Goal: Book appointment/travel/reservation

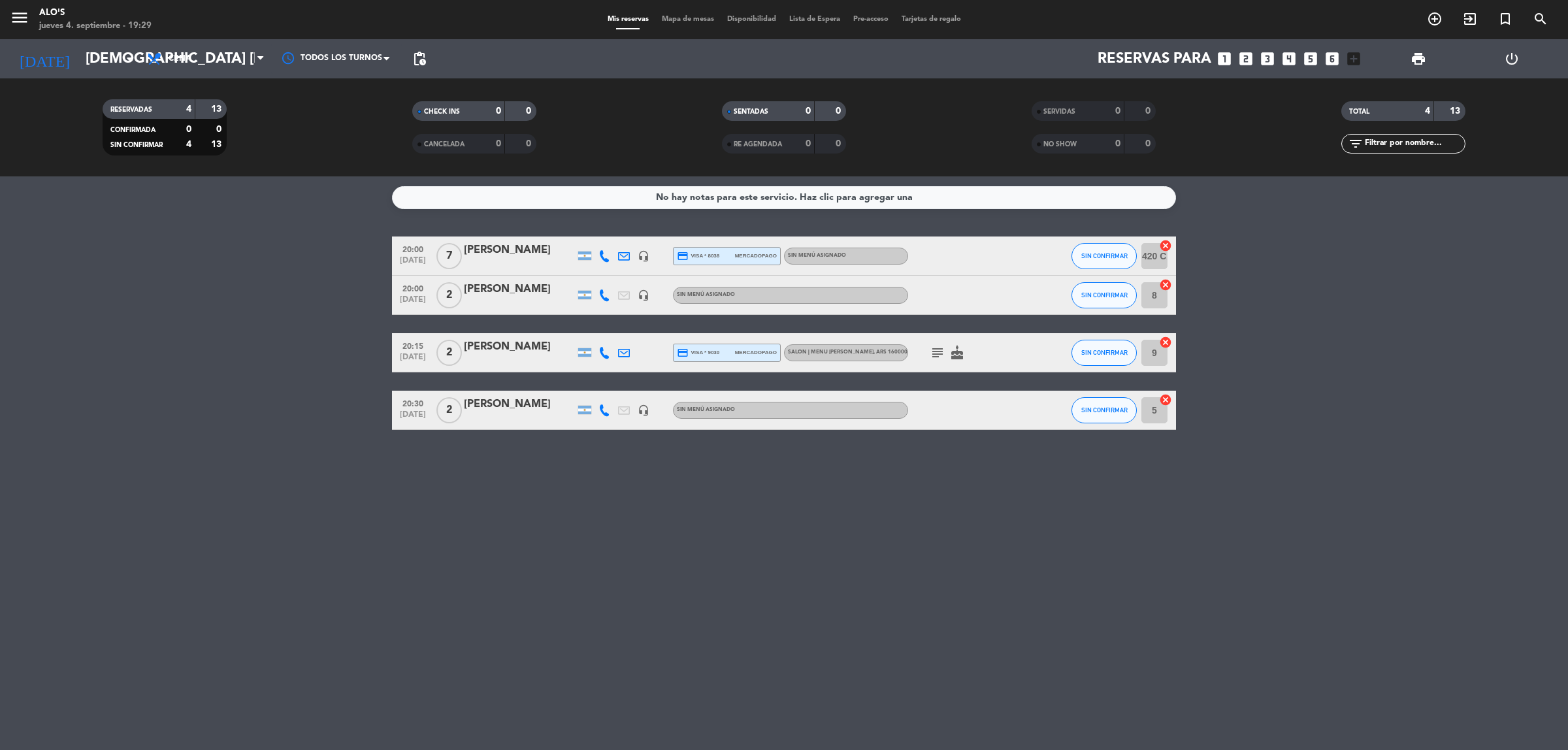
click at [1273, 61] on icon "looks_3" at bounding box center [1267, 59] width 17 height 17
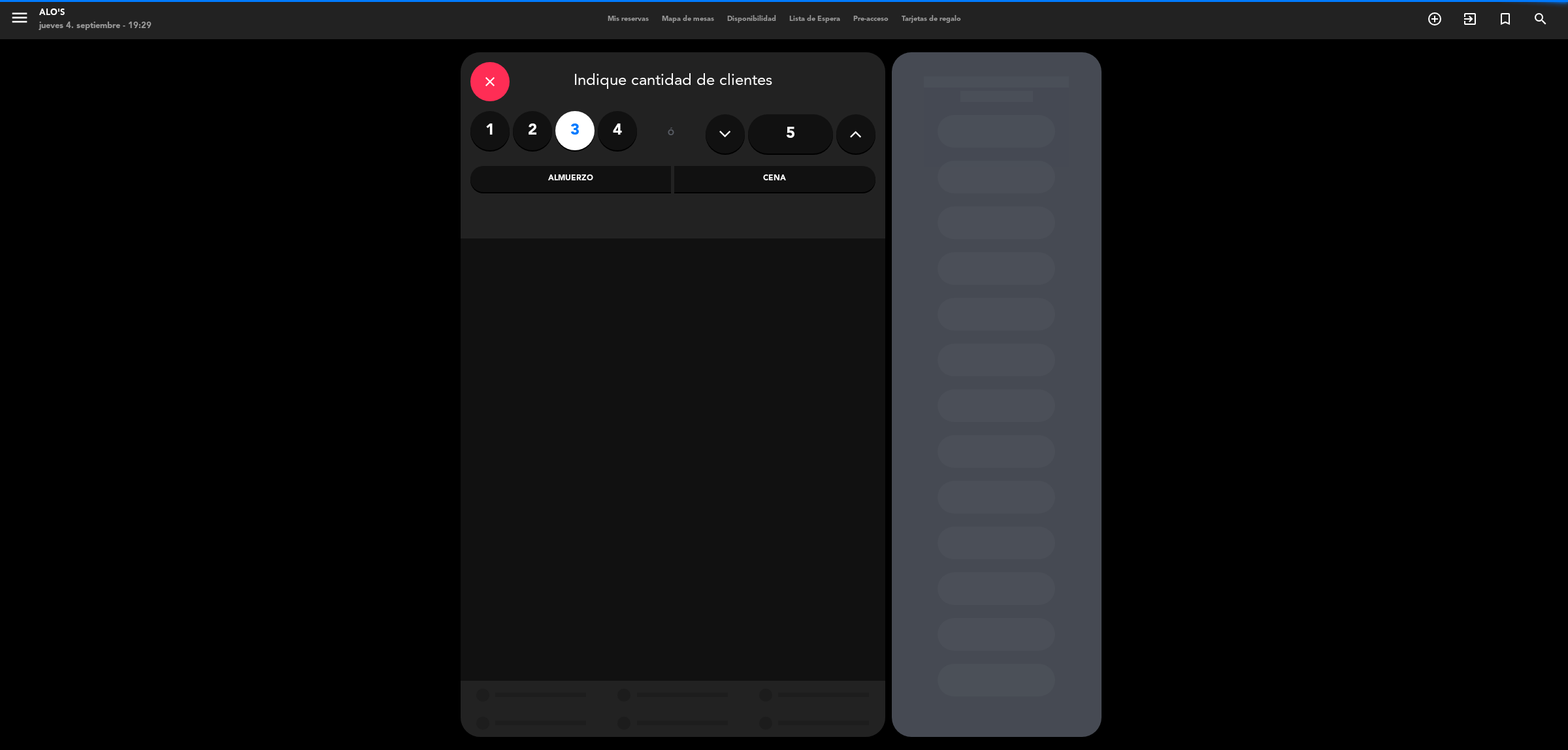
click at [743, 178] on div "Cena" at bounding box center [774, 179] width 201 height 26
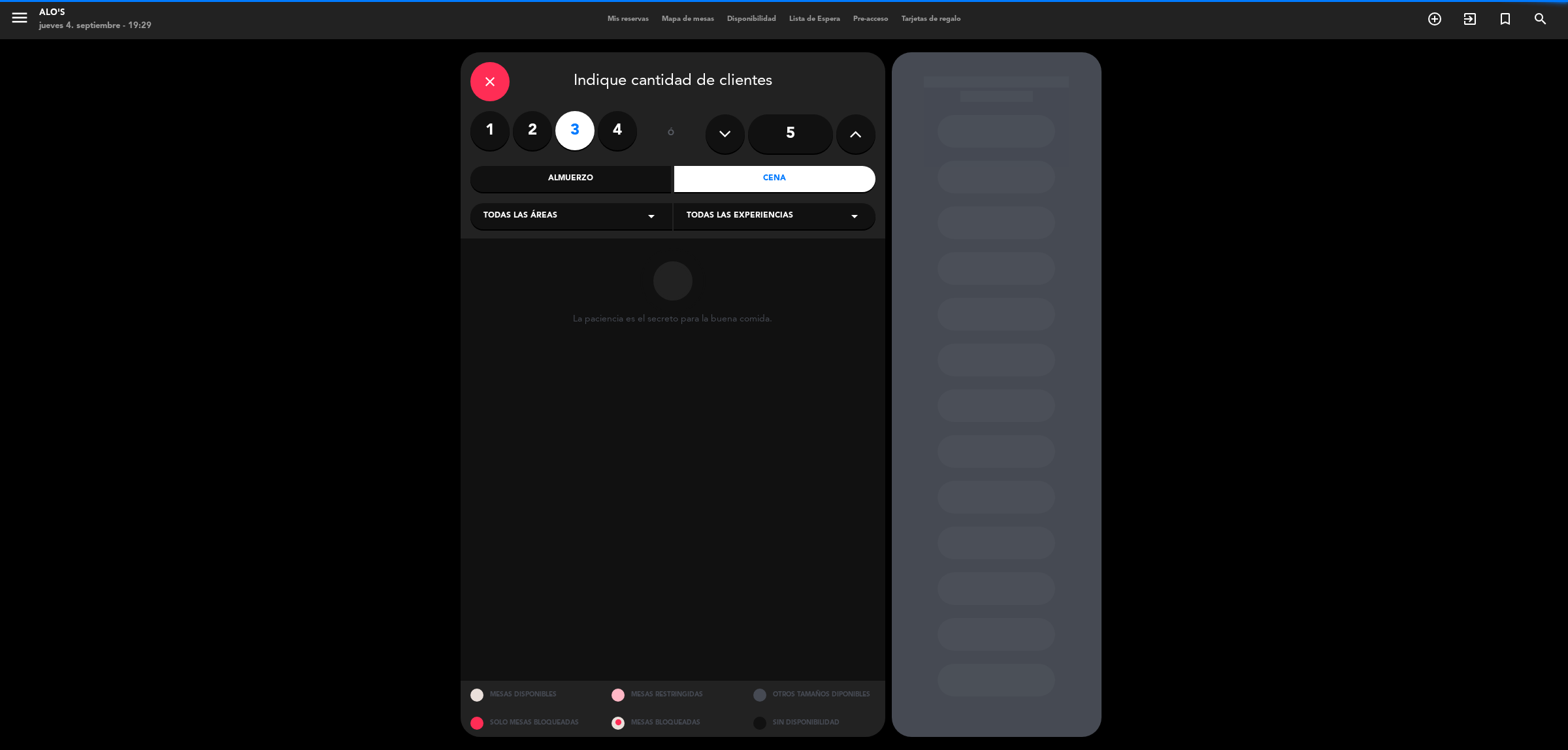
click at [633, 220] on div "Todas las áreas arrow_drop_down" at bounding box center [571, 217] width 202 height 26
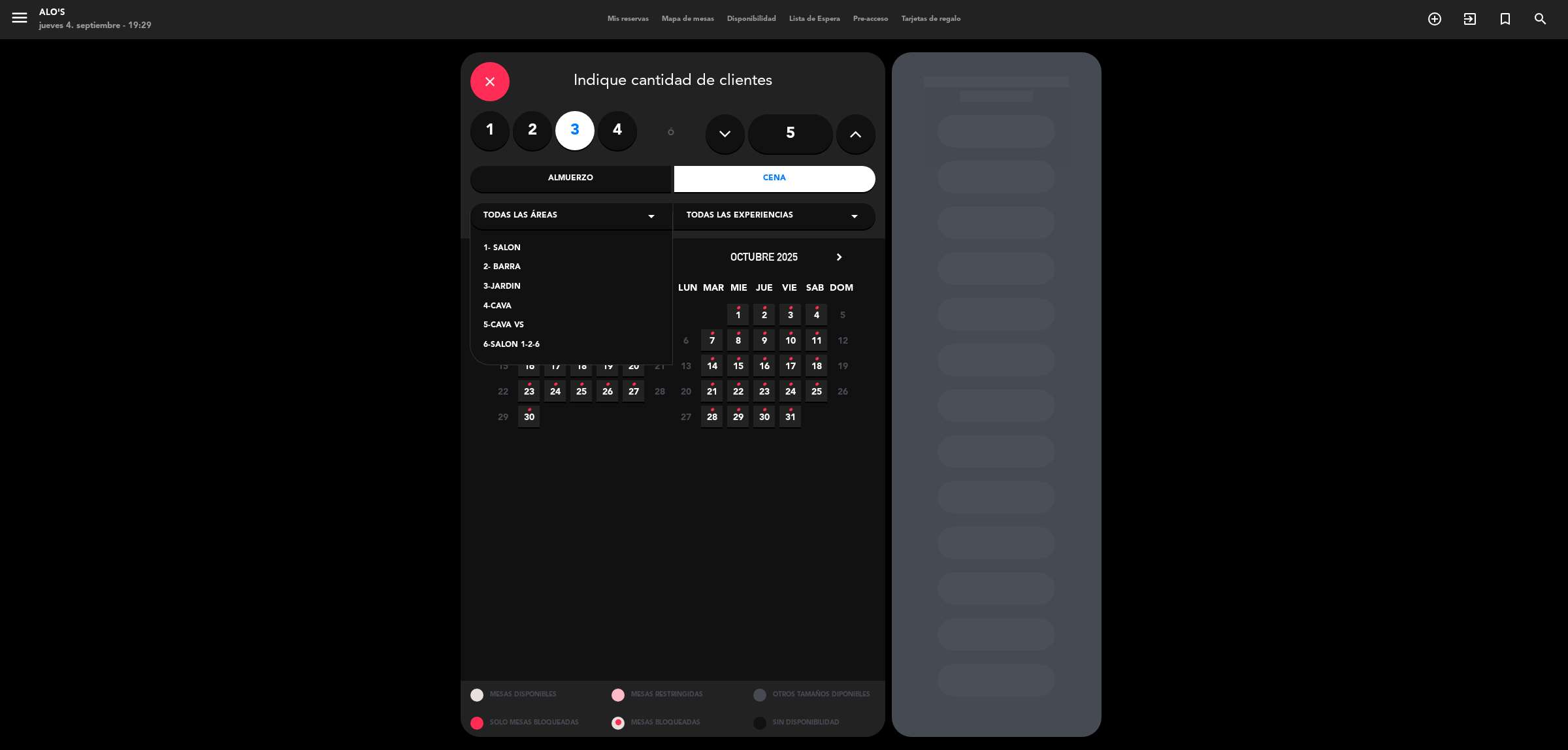
click at [529, 245] on div "1- SALON" at bounding box center [571, 249] width 176 height 13
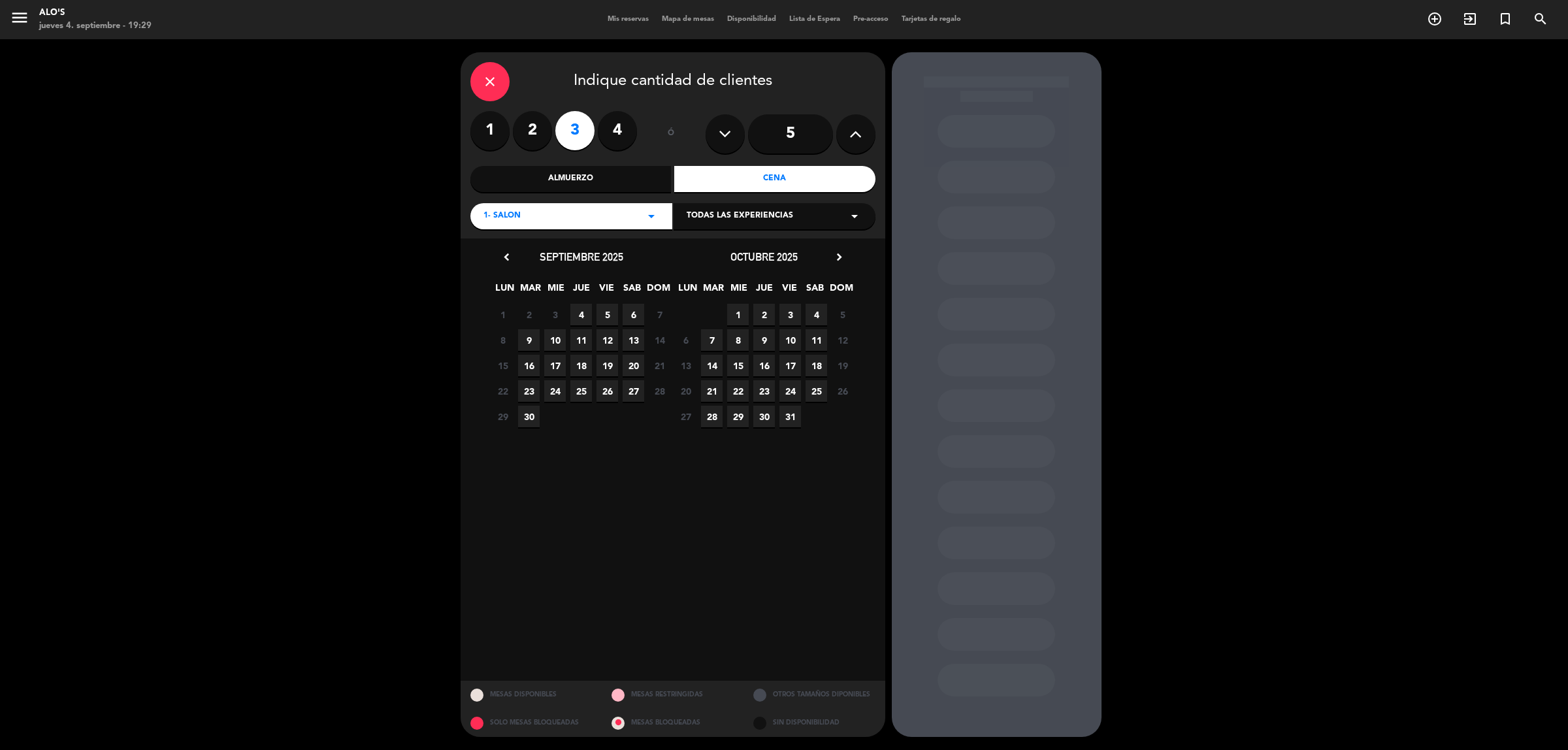
click at [587, 309] on span "4" at bounding box center [581, 314] width 21 height 21
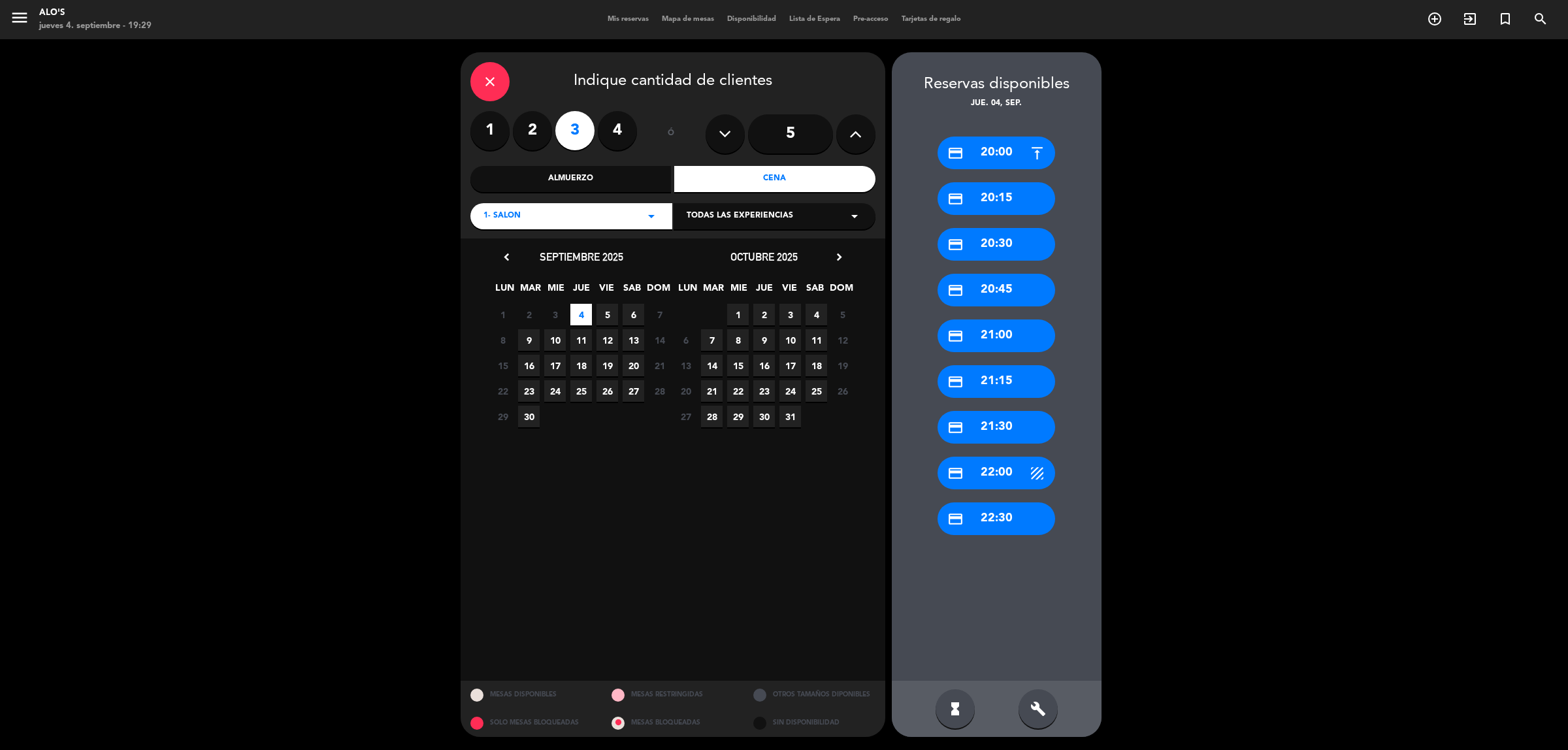
click at [962, 167] on div "credit_card 20:00" at bounding box center [996, 153] width 118 height 33
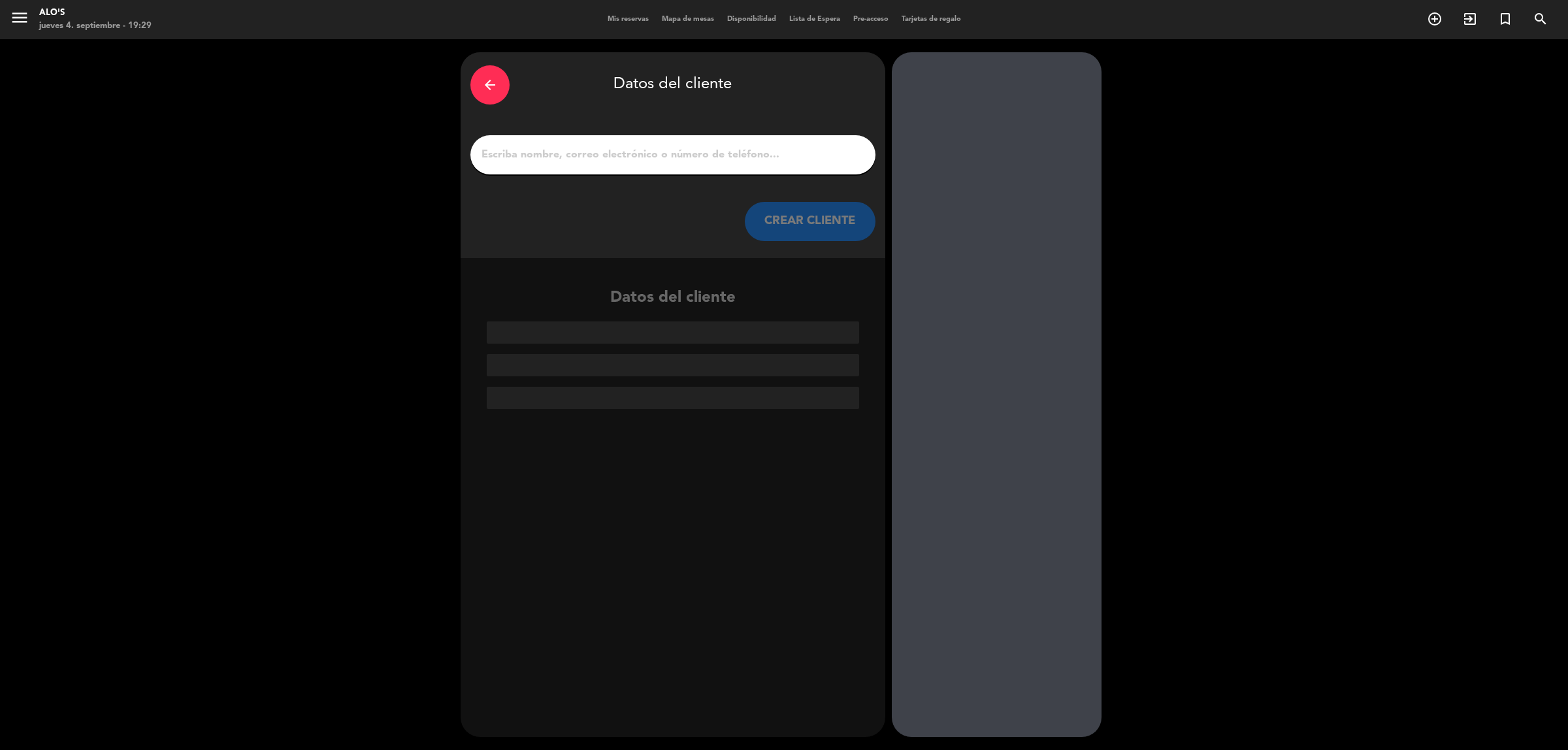
paste input "[PHONE_NUMBER]"
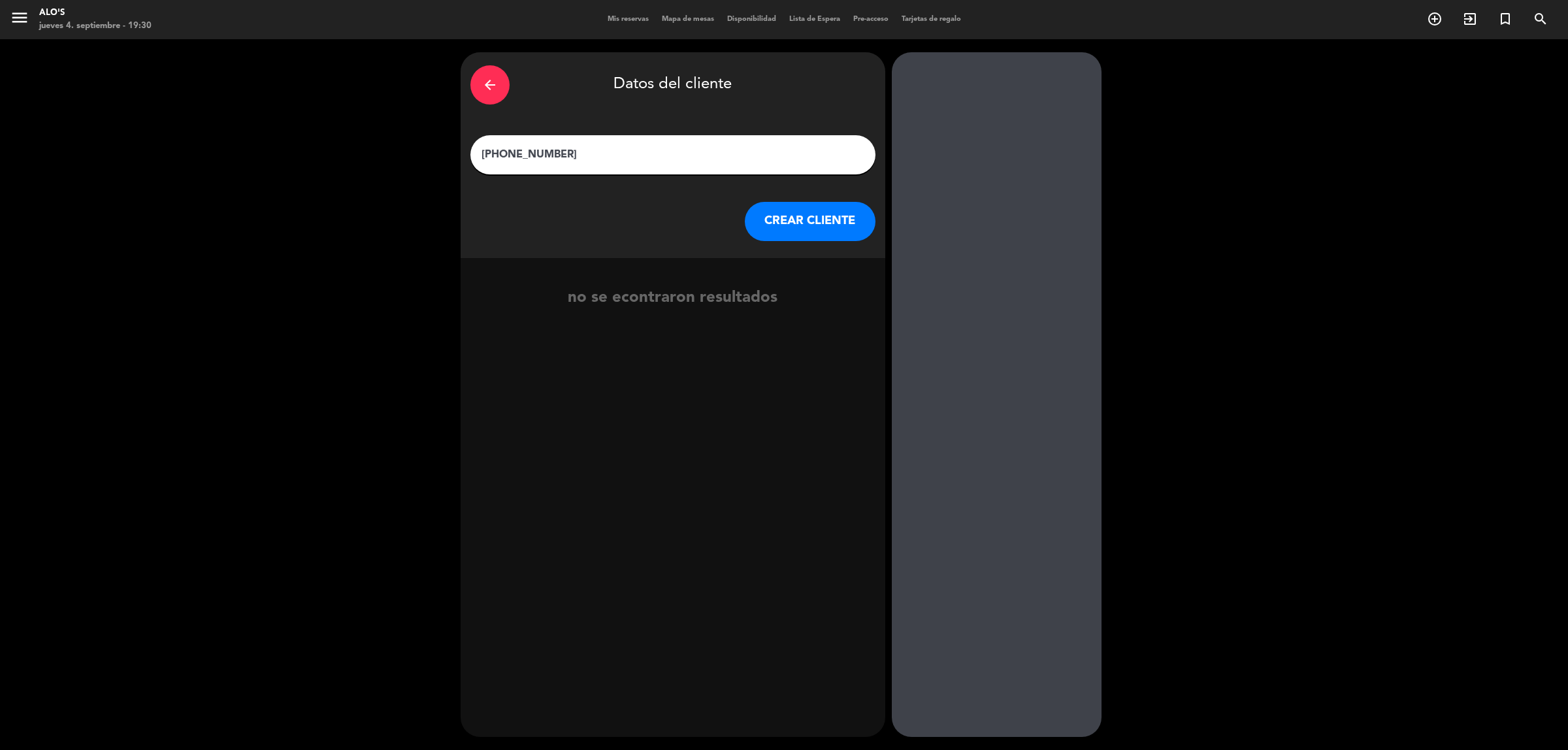
click at [559, 156] on input "[PHONE_NUMBER]" at bounding box center [672, 154] width 385 height 18
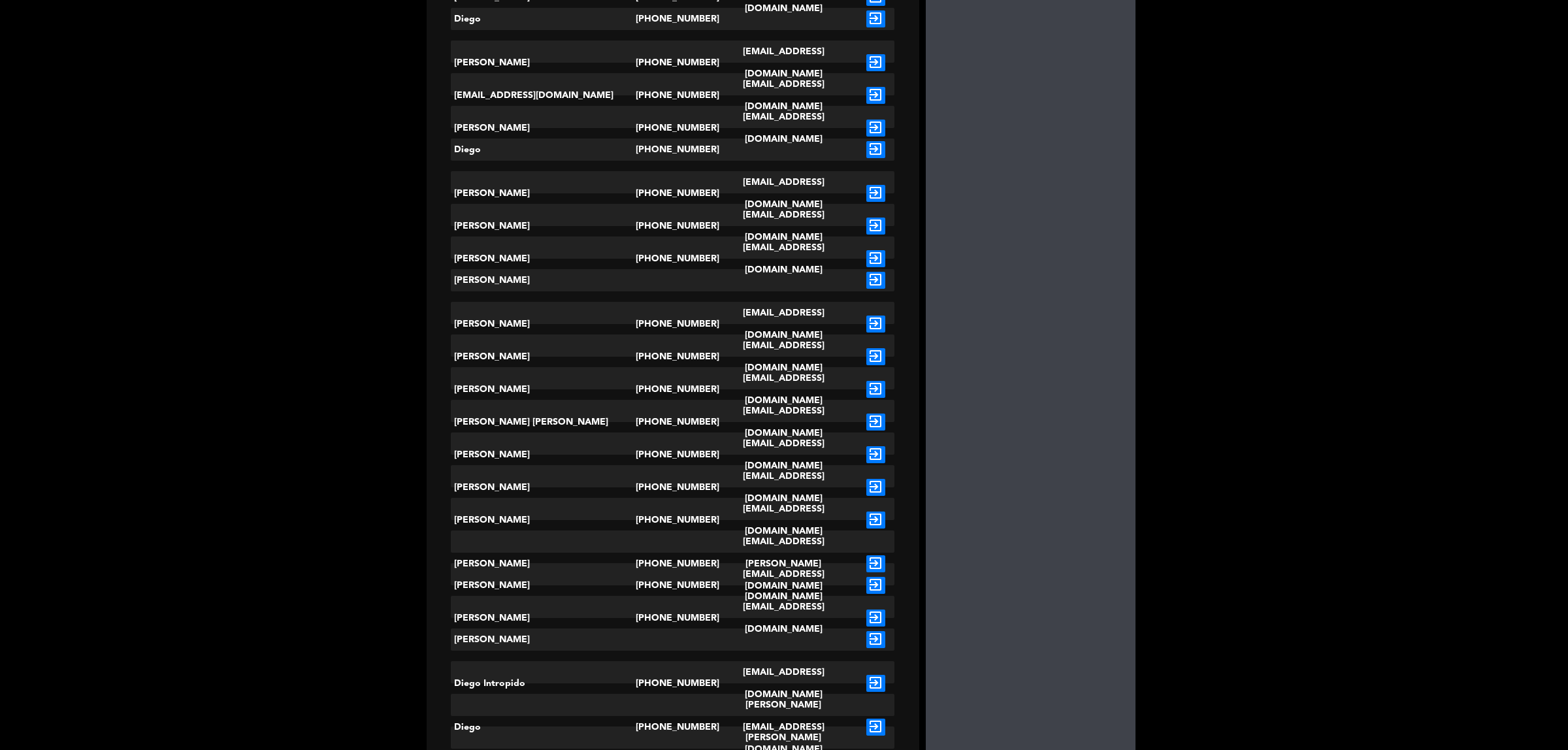
scroll to position [3268, 0]
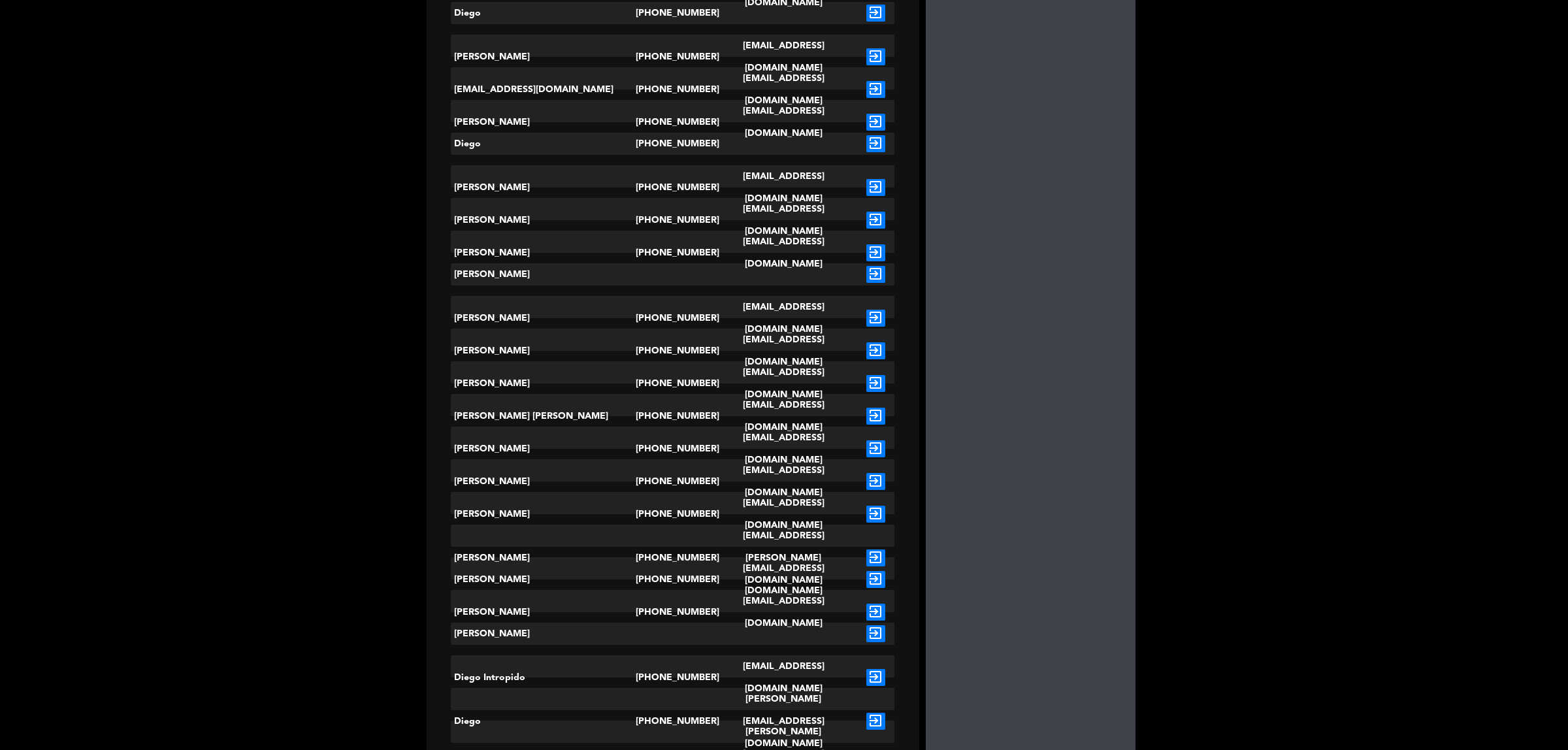
type input "diego"
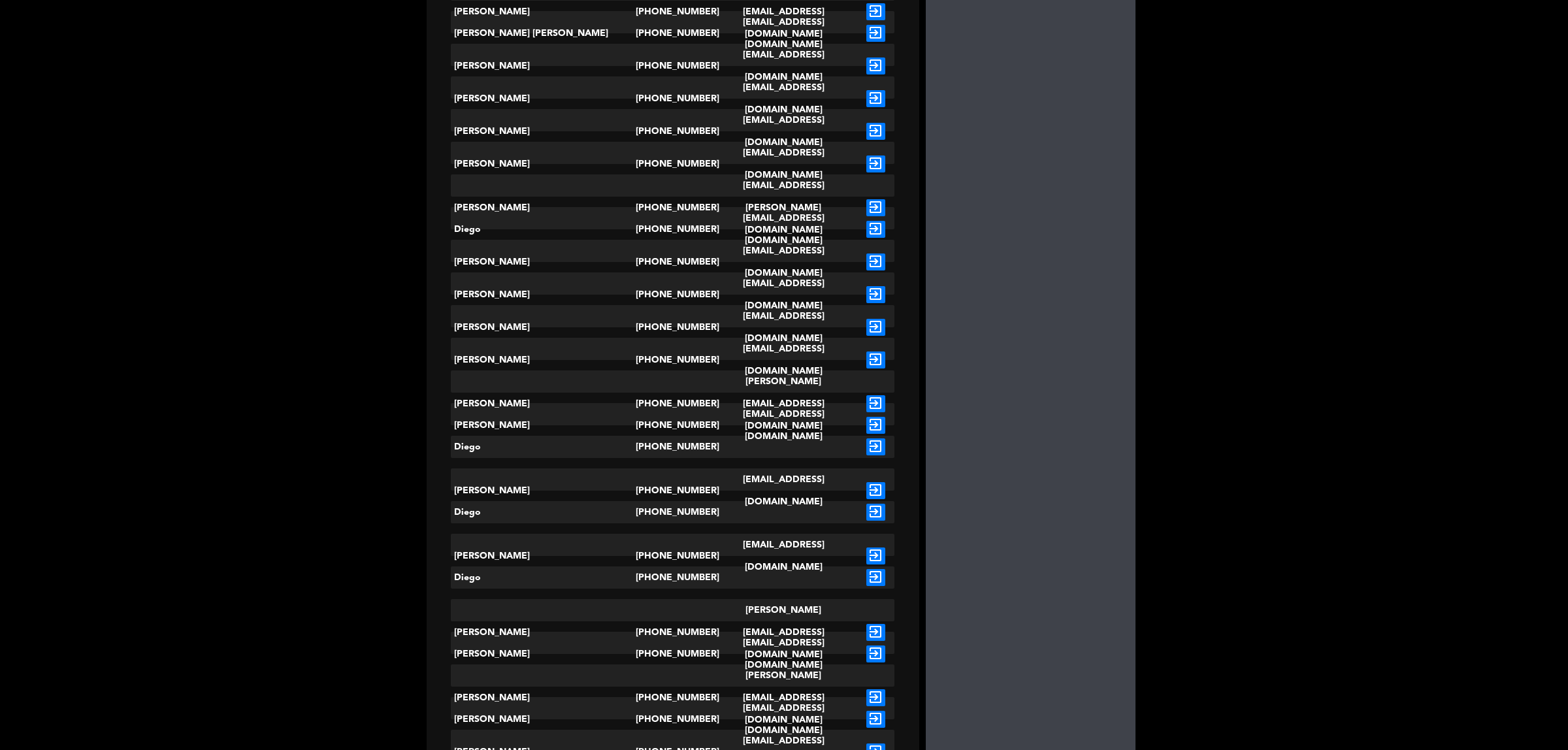
scroll to position [490, 0]
